Goal: Transaction & Acquisition: Obtain resource

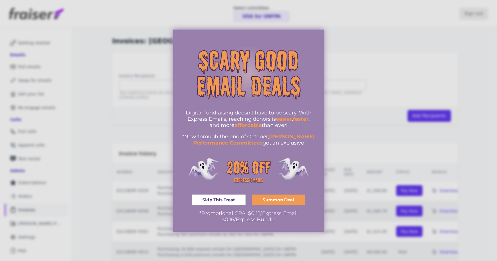
click at [475, 88] on div at bounding box center [248, 130] width 497 height 261
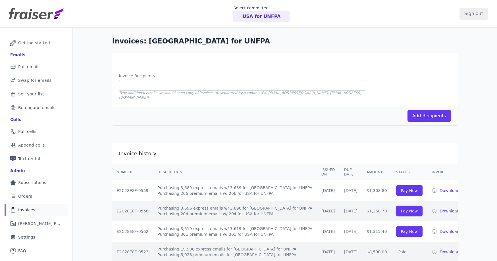
click at [274, 15] on p "USA for UNFPA" at bounding box center [261, 16] width 38 height 7
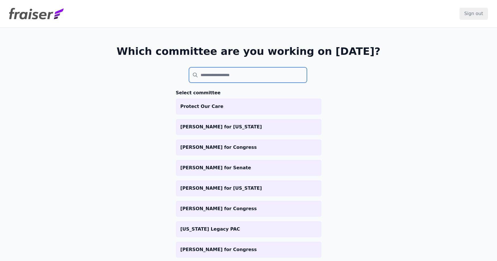
click at [225, 78] on input "search" at bounding box center [248, 74] width 118 height 15
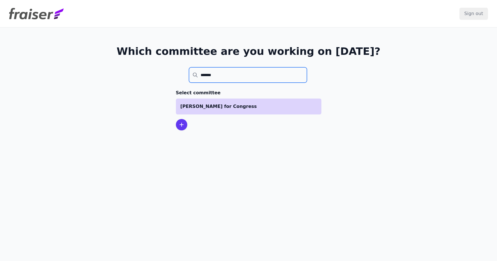
type input "*******"
click at [244, 108] on p "Katherine Clark for Congress" at bounding box center [248, 106] width 136 height 7
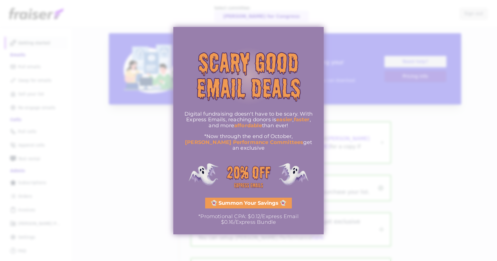
click at [158, 120] on div at bounding box center [248, 130] width 497 height 261
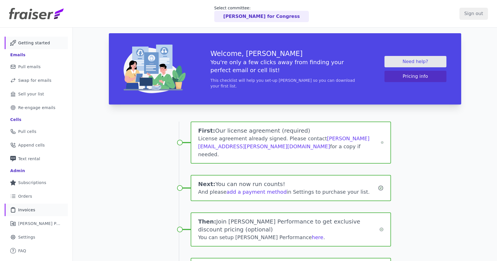
click at [30, 212] on span "Invoices" at bounding box center [26, 210] width 17 height 6
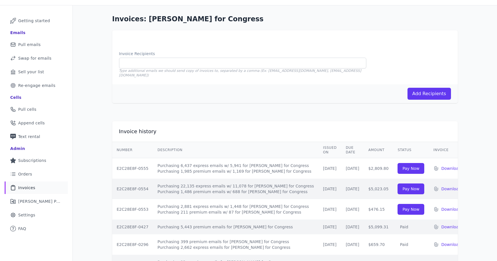
scroll to position [30, 0]
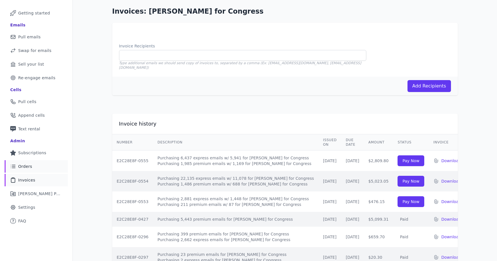
click at [28, 167] on span "Orders" at bounding box center [25, 167] width 14 height 6
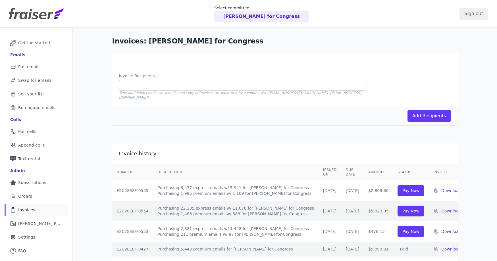
click at [441, 229] on p "Download" at bounding box center [451, 232] width 20 height 6
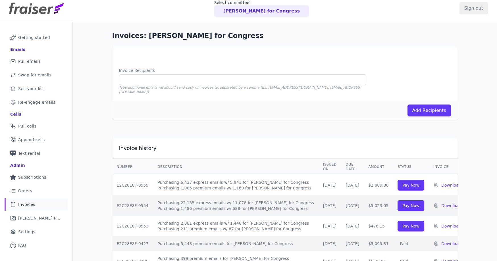
scroll to position [13, 0]
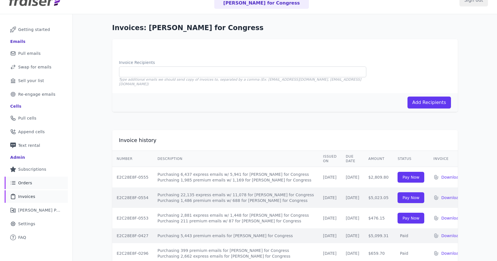
click at [28, 183] on span "Orders" at bounding box center [25, 183] width 14 height 6
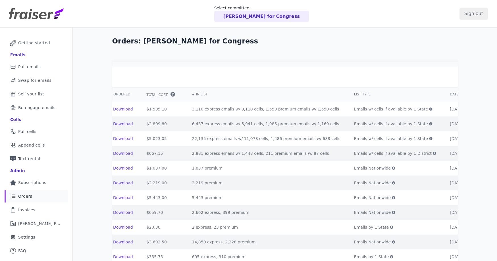
click at [253, 17] on p "Katherine Clark for Congress" at bounding box center [261, 16] width 76 height 7
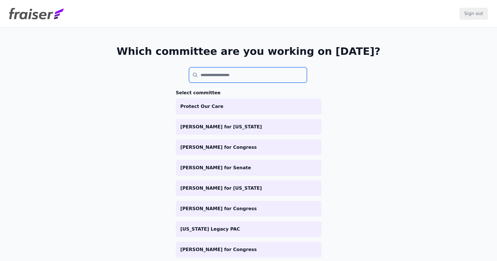
click at [223, 75] on input "search" at bounding box center [248, 74] width 118 height 15
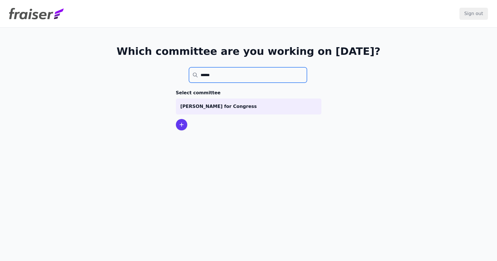
type input "******"
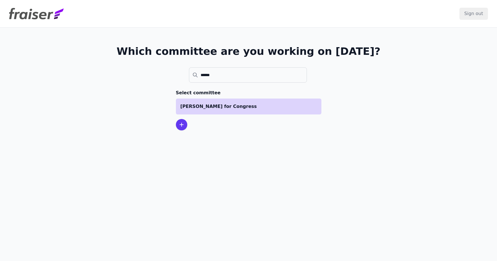
click at [230, 110] on p "[PERSON_NAME] for Congress" at bounding box center [248, 106] width 136 height 7
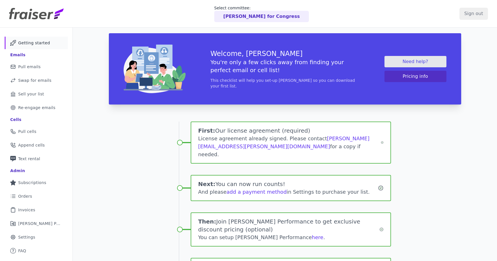
click at [242, 18] on p "[PERSON_NAME] for Congress" at bounding box center [261, 16] width 76 height 7
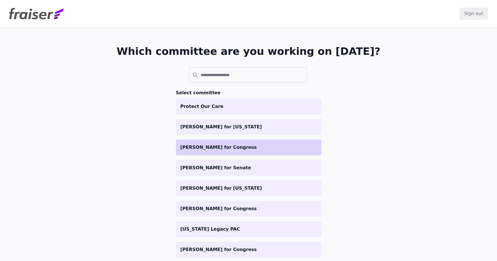
click at [232, 146] on p "Carleigh Beriont for Congress" at bounding box center [248, 147] width 136 height 7
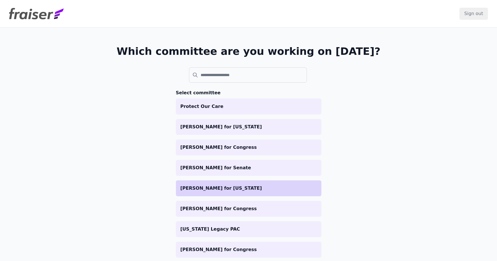
click at [200, 188] on p "[PERSON_NAME] for [US_STATE]" at bounding box center [248, 188] width 136 height 7
